Goal: Register for event/course

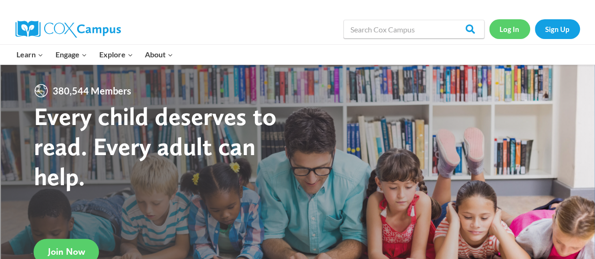
click at [513, 31] on link "Log In" at bounding box center [509, 28] width 41 height 19
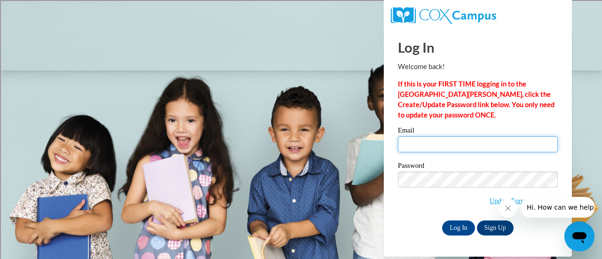
type input "pamela.christopherson@rusd.org"
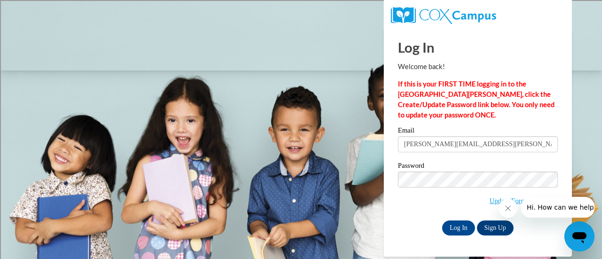
click at [417, 211] on div "Password Update/Forgot Password" at bounding box center [478, 189] width 160 height 55
click at [459, 232] on input "Log In" at bounding box center [458, 227] width 33 height 15
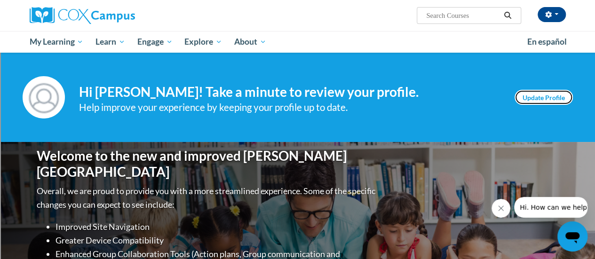
click at [538, 99] on link "Update Profile" at bounding box center [543, 97] width 58 height 15
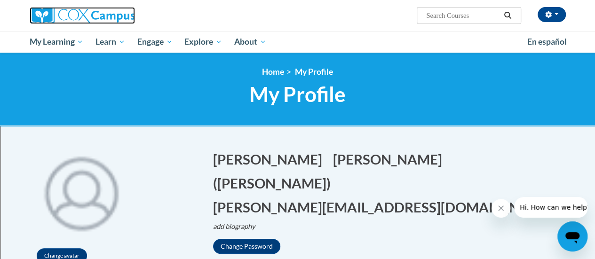
click at [63, 13] on img at bounding box center [82, 15] width 105 height 17
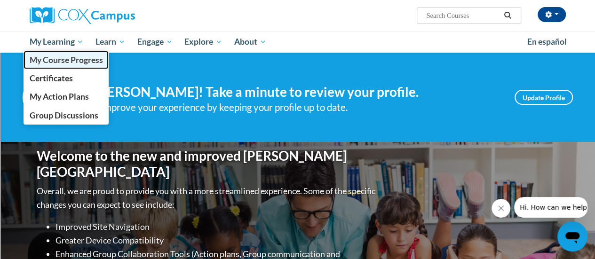
click at [57, 63] on span "My Course Progress" at bounding box center [65, 60] width 73 height 10
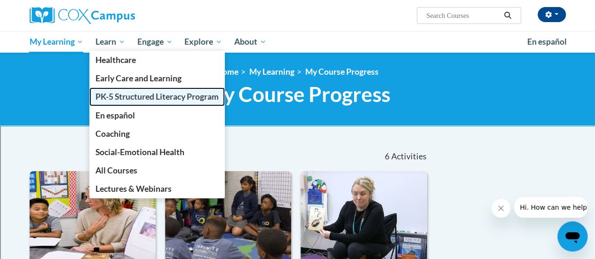
click at [130, 97] on span "PK-5 Structured Literacy Program" at bounding box center [156, 97] width 123 height 10
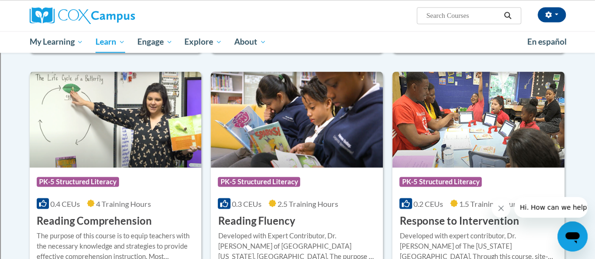
scroll to position [823, 0]
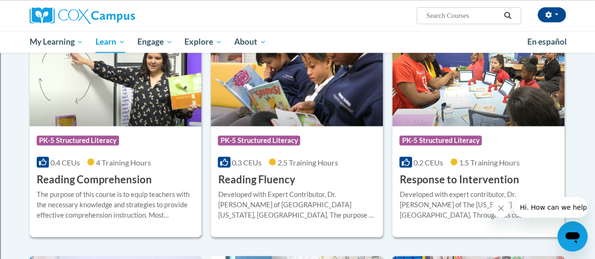
click at [75, 179] on h3 "Reading Comprehension" at bounding box center [94, 179] width 115 height 15
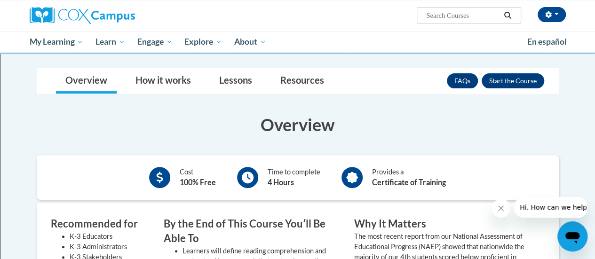
scroll to position [118, 0]
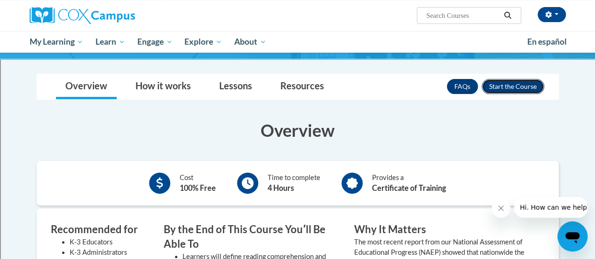
click at [498, 89] on button "Enroll" at bounding box center [512, 86] width 63 height 15
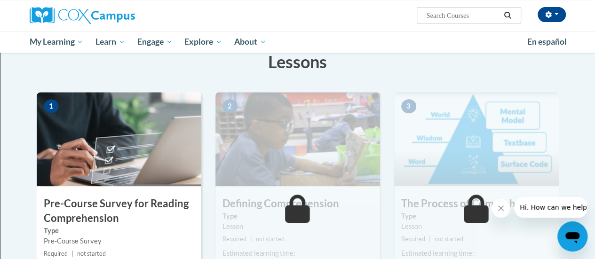
scroll to position [106, 0]
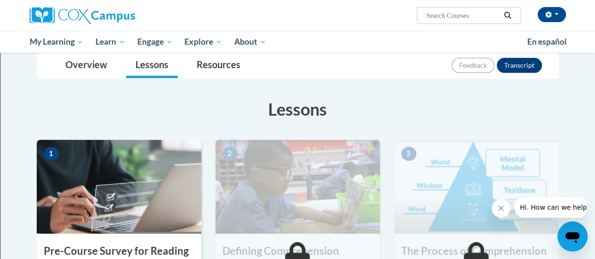
click at [90, 157] on img at bounding box center [119, 187] width 165 height 94
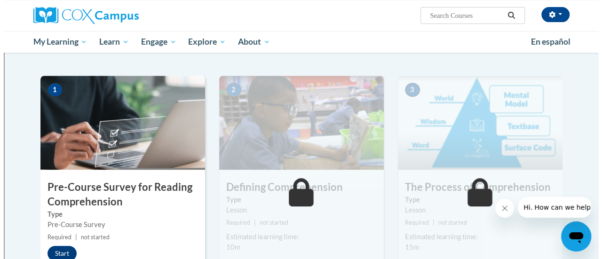
scroll to position [188, 0]
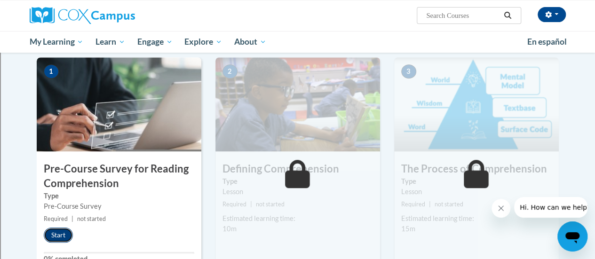
click at [68, 234] on button "Start" at bounding box center [58, 235] width 29 height 15
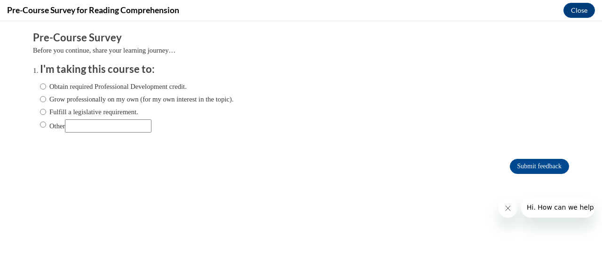
scroll to position [0, 0]
click at [40, 89] on input "Obtain required Professional Development credit." at bounding box center [43, 86] width 6 height 10
radio input "true"
click at [40, 112] on input "Fulfill a legislative requirement." at bounding box center [43, 112] width 6 height 10
radio input "true"
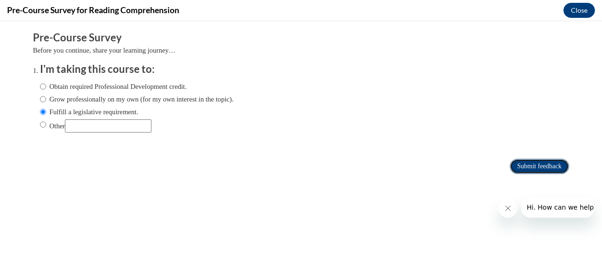
click at [537, 168] on input "Submit feedback" at bounding box center [539, 166] width 59 height 15
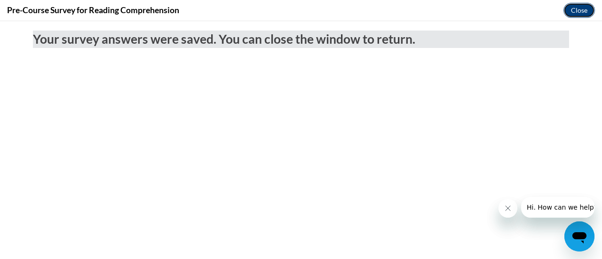
click at [571, 11] on button "Close" at bounding box center [578, 10] width 31 height 15
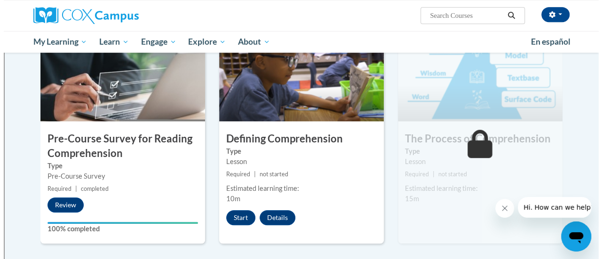
scroll to position [223, 0]
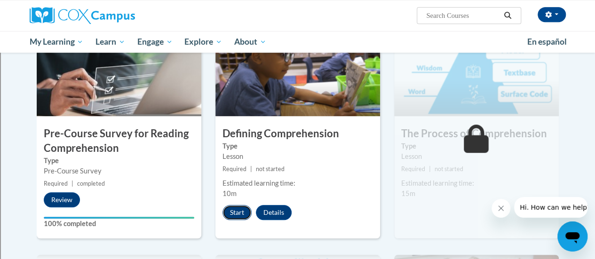
click at [236, 214] on button "Start" at bounding box center [236, 212] width 29 height 15
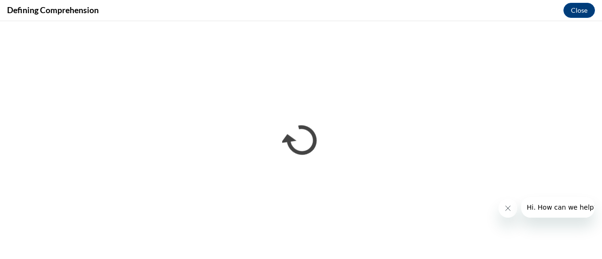
scroll to position [0, 0]
